Goal: Check status: Check status

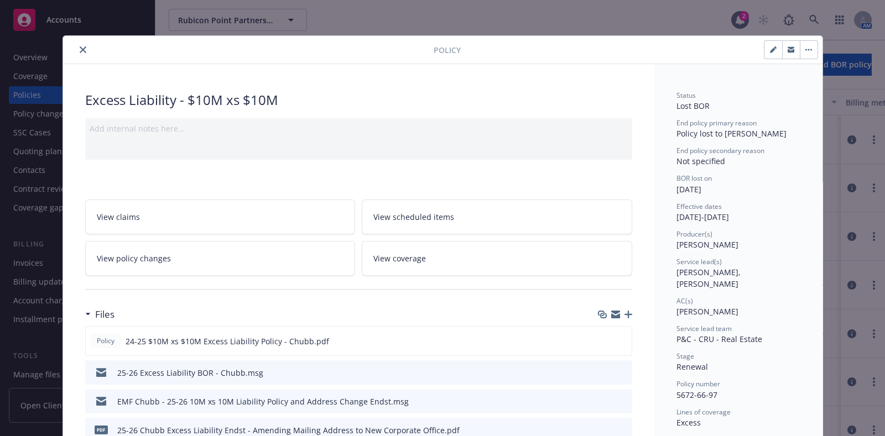
drag, startPoint x: 570, startPoint y: 48, endPoint x: 573, endPoint y: 31, distance: 16.9
click at [573, 31] on div "Policy Excess Liability - $10M xs $10M Add internal notes here... View claims V…" at bounding box center [442, 218] width 885 height 436
